Goal: Check status: Check status

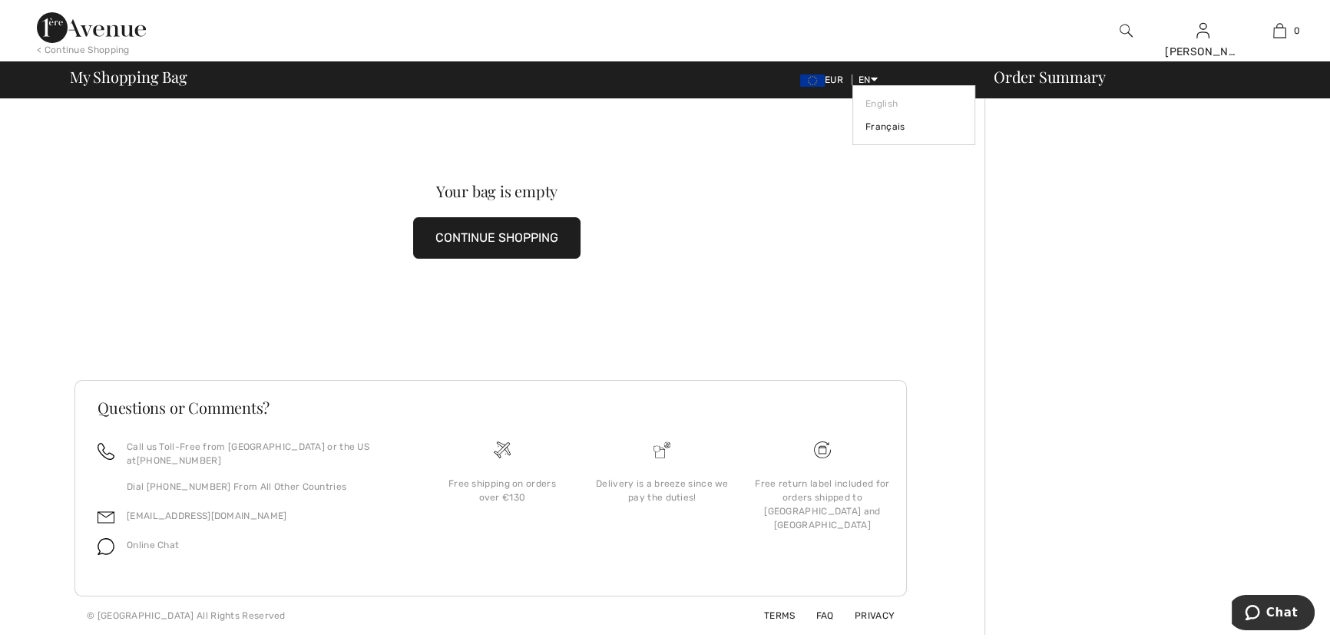
click at [858, 83] on span "EN" at bounding box center [867, 79] width 19 height 11
drag, startPoint x: 844, startPoint y: 102, endPoint x: 519, endPoint y: 246, distance: 355.8
click at [519, 246] on button "CONTINUE SHOPPING" at bounding box center [496, 237] width 167 height 41
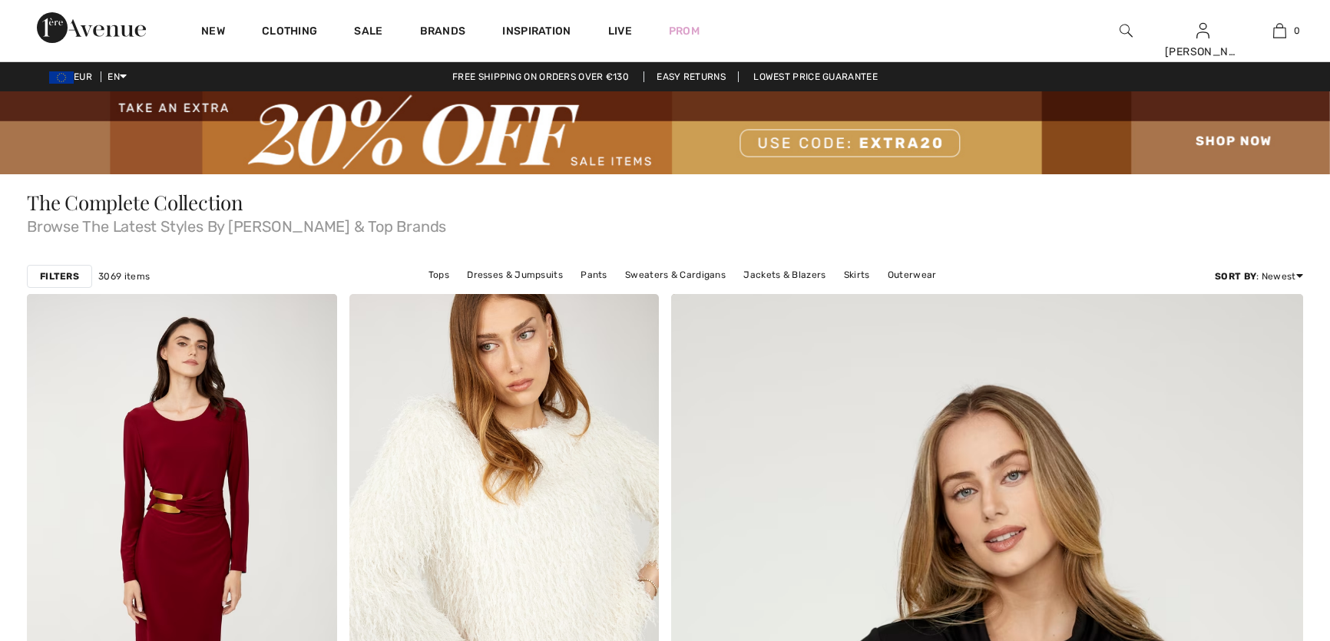
checkbox input "true"
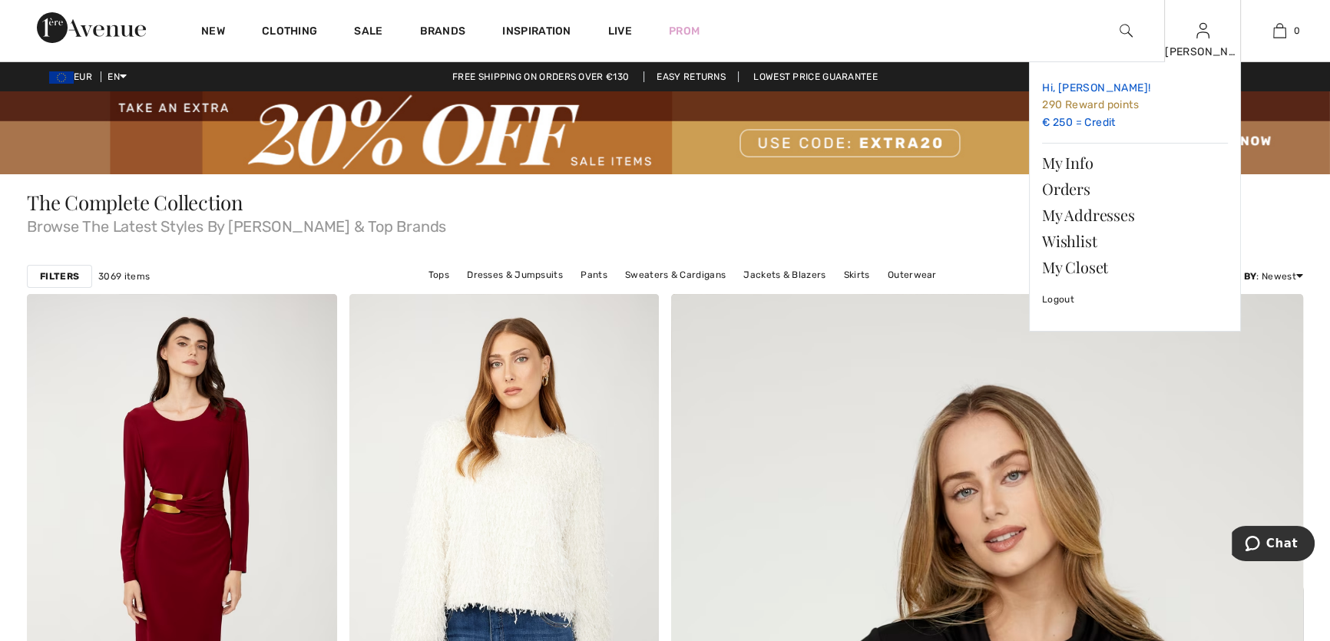
click at [1082, 119] on link "Hi, [PERSON_NAME]! 290 Reward points € 250 = Credit" at bounding box center [1135, 105] width 186 height 62
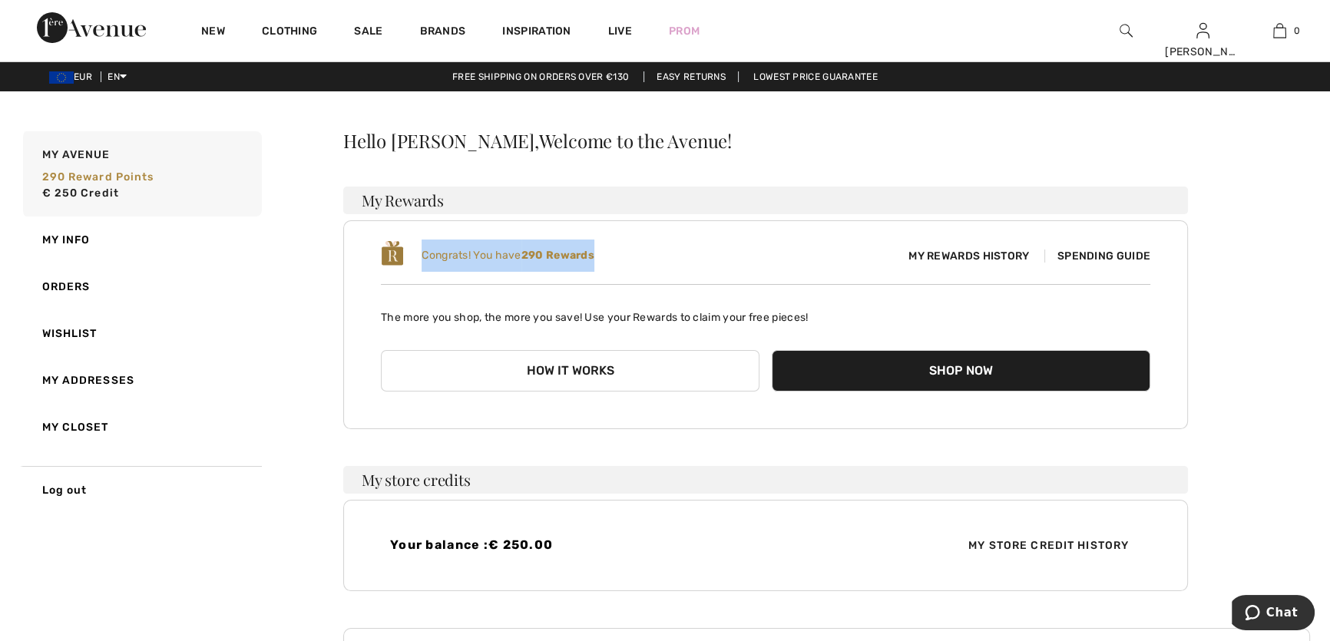
drag, startPoint x: 620, startPoint y: 281, endPoint x: 436, endPoint y: 283, distance: 184.3
click at [436, 272] on div "Congrats! You have 290 Rewards" at bounding box center [573, 256] width 385 height 32
copy span "Congrats! You have 290 Rewards"
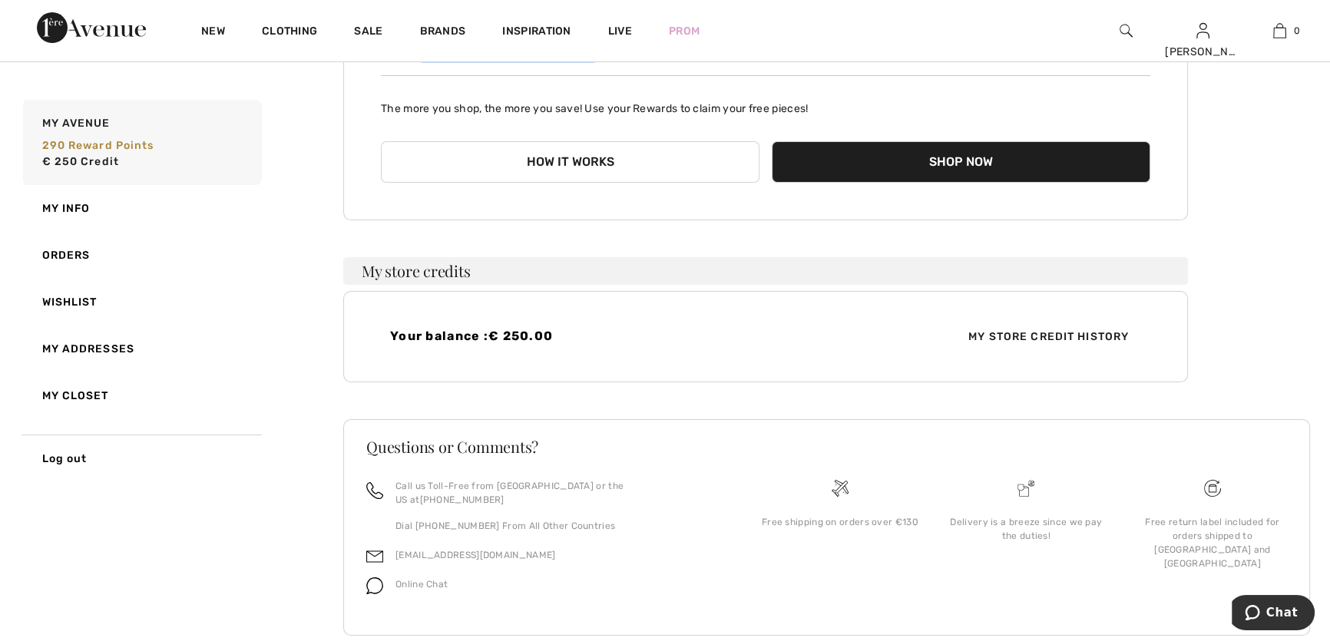
scroll to position [349, 0]
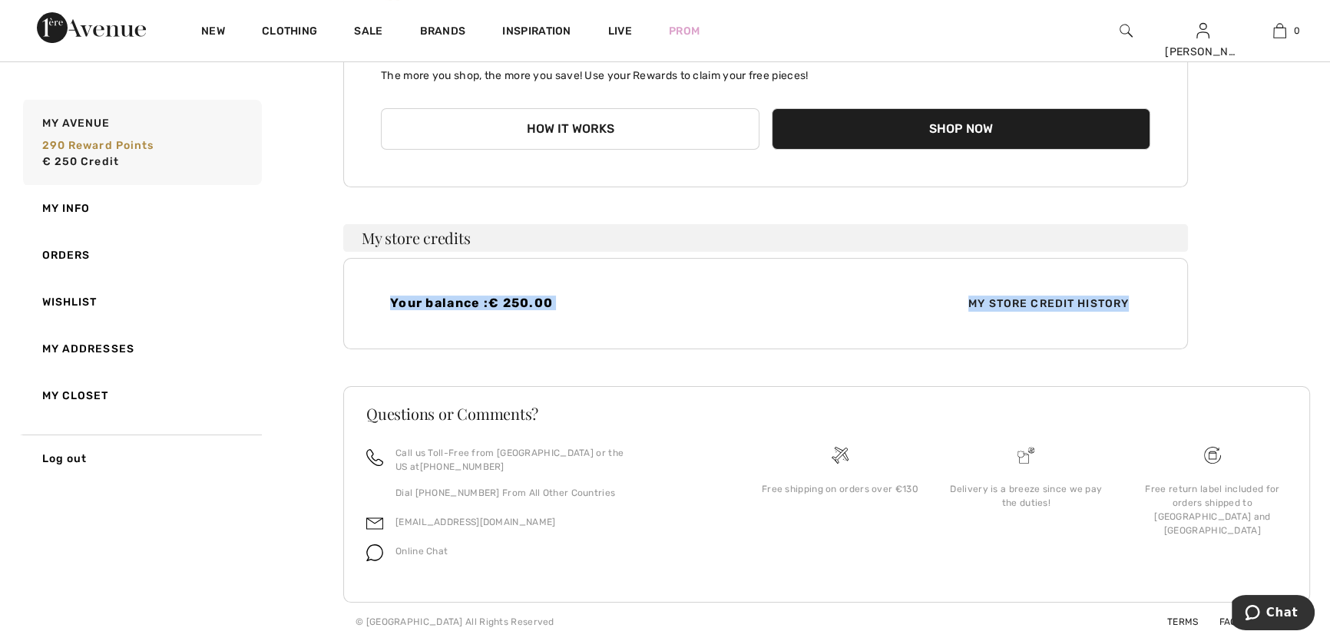
drag, startPoint x: 1127, startPoint y: 268, endPoint x: 386, endPoint y: 276, distance: 740.9
click at [386, 276] on div "Your balance : € 250.00 My Store Credit History" at bounding box center [765, 303] width 844 height 91
copy div "Your balance : € 250.00 My Store Credit History"
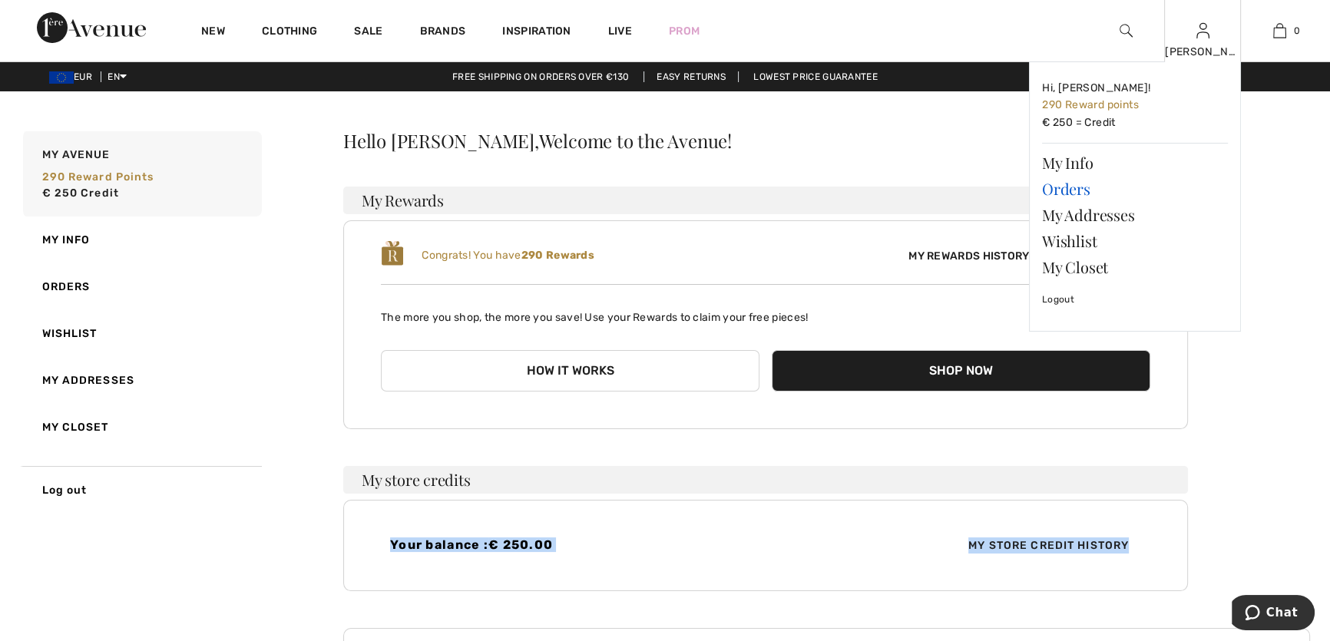
click at [1069, 200] on link "Orders" at bounding box center [1135, 189] width 186 height 26
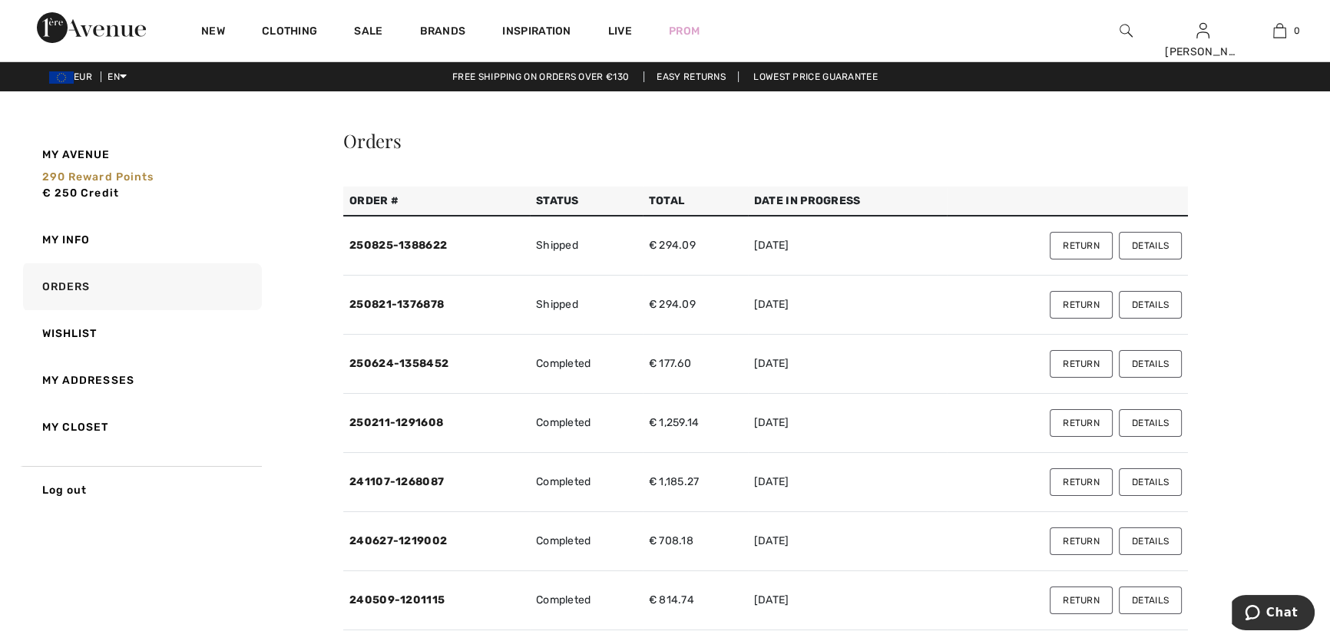
click at [1130, 259] on button "Details" at bounding box center [1150, 246] width 63 height 28
